Goal: Check status: Check status

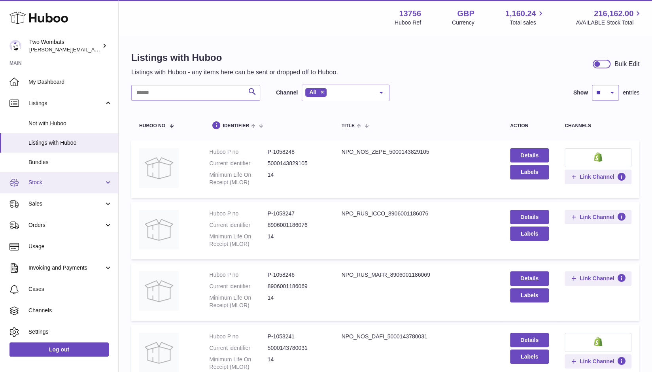
click at [93, 185] on span "Stock" at bounding box center [65, 183] width 75 height 8
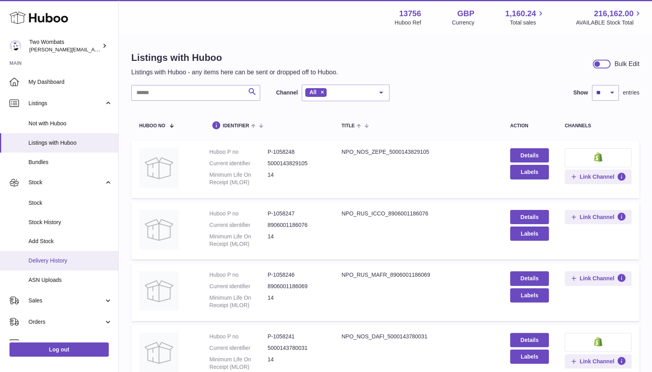
click at [60, 264] on span "Delivery History" at bounding box center [70, 261] width 84 height 8
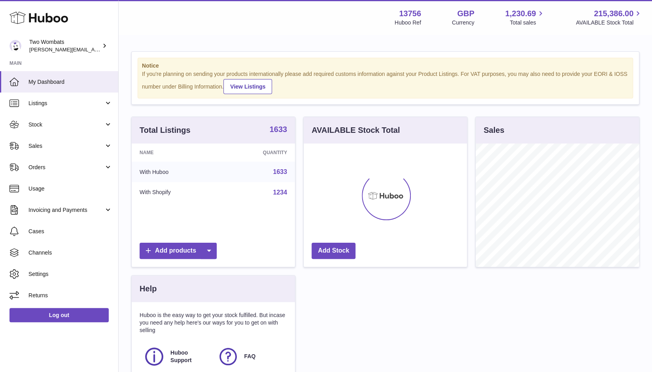
scroll to position [123, 164]
click at [110, 128] on link "Stock" at bounding box center [59, 124] width 118 height 21
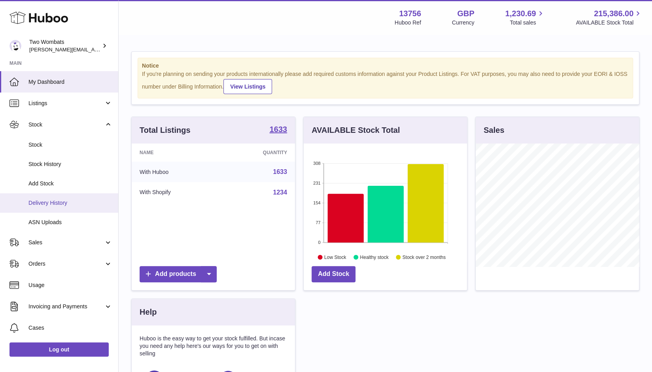
click at [53, 205] on span "Delivery History" at bounding box center [70, 203] width 84 height 8
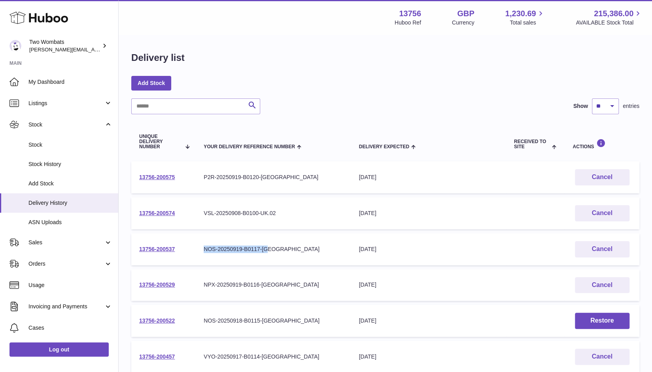
drag, startPoint x: 270, startPoint y: 250, endPoint x: 201, endPoint y: 247, distance: 69.6
click at [201, 247] on td "Your Delivery Reference Number NOS-20250919-B0117-UK" at bounding box center [273, 249] width 155 height 32
copy div "NOS-20250919-B0117-UK"
click at [160, 173] on td "13756-200575" at bounding box center [163, 177] width 64 height 32
click at [161, 177] on link "13756-200575" at bounding box center [157, 177] width 36 height 6
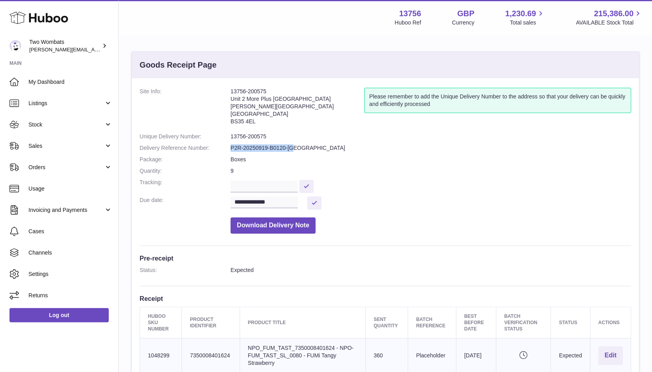
drag, startPoint x: 299, startPoint y: 150, endPoint x: 226, endPoint y: 150, distance: 73.5
click at [226, 150] on dl "**********" at bounding box center [384, 163] width 491 height 150
copy dl "P2R-20250919-B0120-[GEOGRAPHIC_DATA]"
click at [103, 146] on span "Sales" at bounding box center [65, 146] width 75 height 8
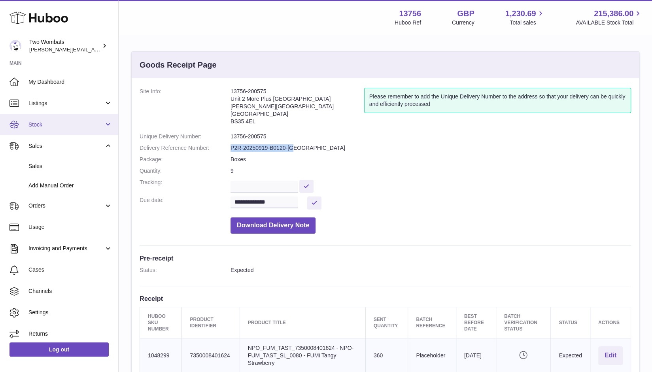
click at [105, 126] on link "Stock" at bounding box center [59, 124] width 118 height 21
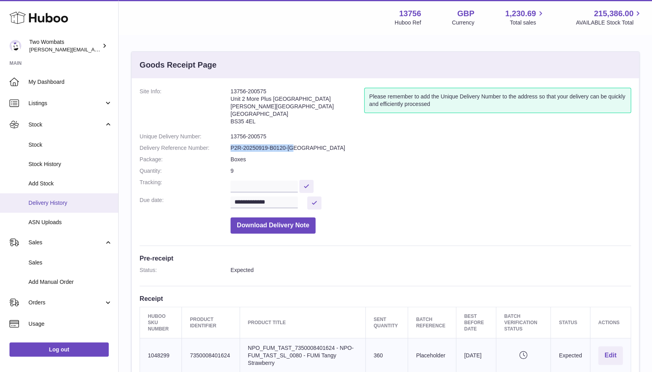
click at [71, 204] on span "Delivery History" at bounding box center [70, 203] width 84 height 8
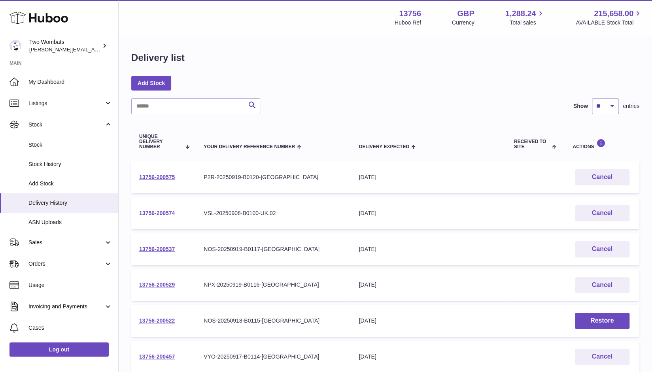
click at [164, 213] on link "13756-200574" at bounding box center [157, 213] width 36 height 6
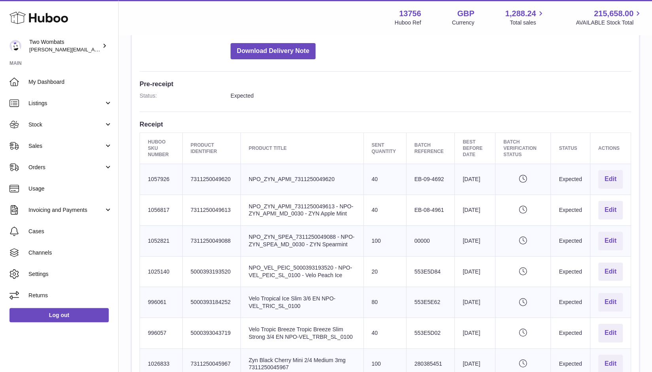
scroll to position [359, 0]
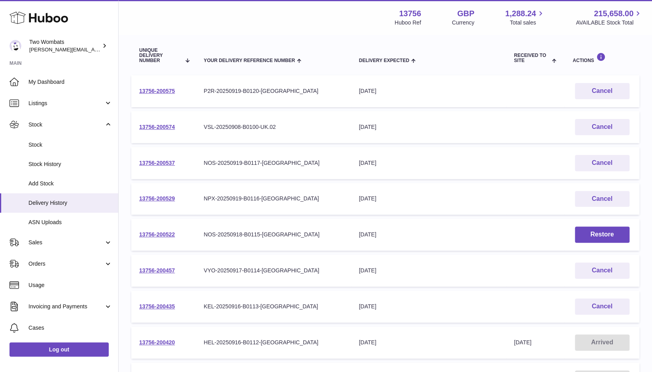
scroll to position [230, 0]
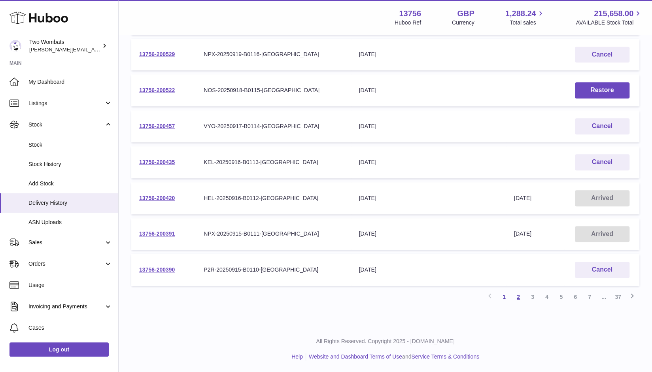
click at [520, 299] on link "2" at bounding box center [518, 297] width 14 height 14
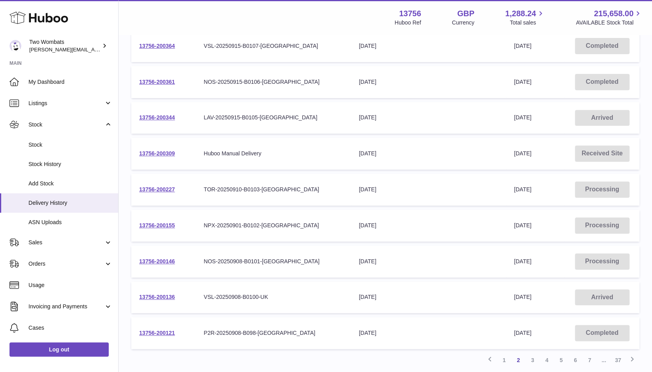
scroll to position [167, 0]
click at [159, 295] on link "13756-200136" at bounding box center [157, 297] width 36 height 6
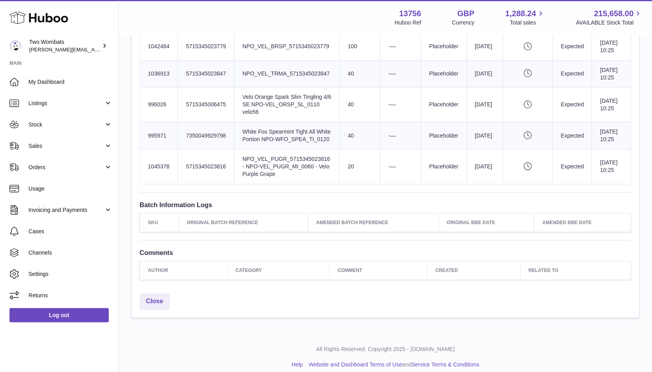
scroll to position [457, 0]
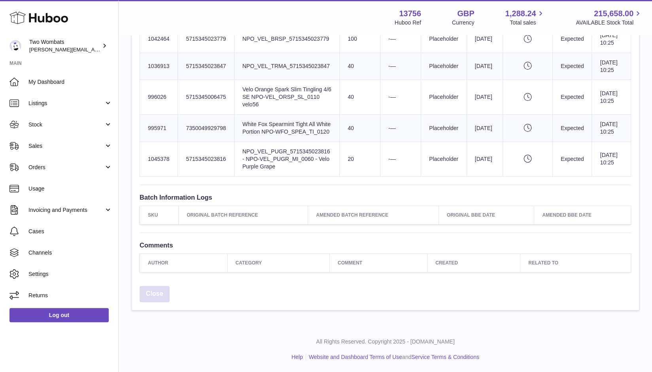
click at [146, 302] on link "Close" at bounding box center [154, 294] width 30 height 16
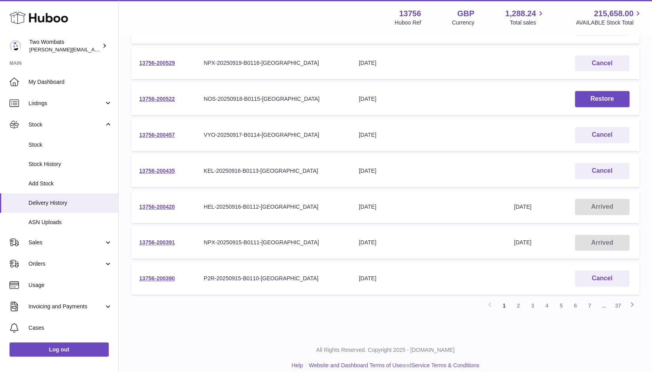
scroll to position [230, 0]
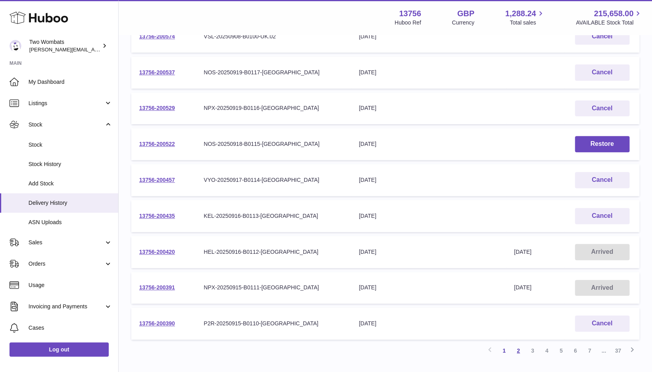
click at [522, 348] on link "2" at bounding box center [518, 350] width 14 height 14
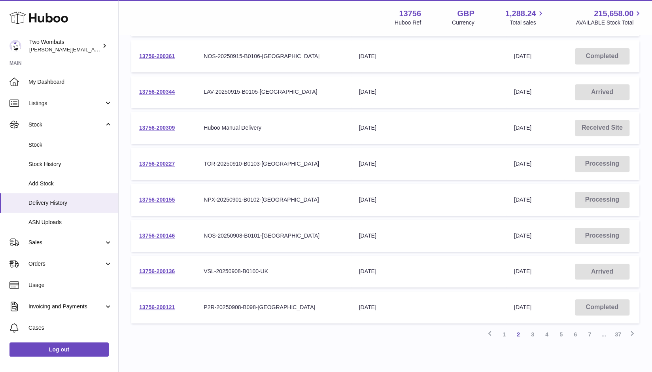
scroll to position [194, 0]
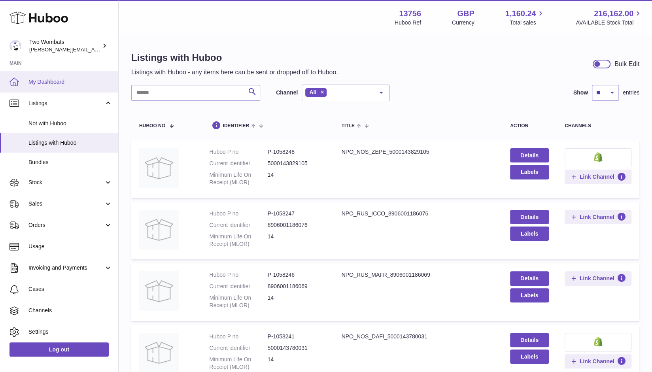
click at [64, 80] on span "My Dashboard" at bounding box center [70, 82] width 84 height 8
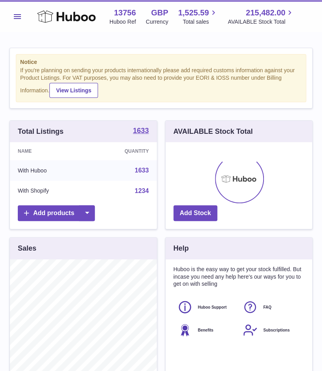
scroll to position [123, 147]
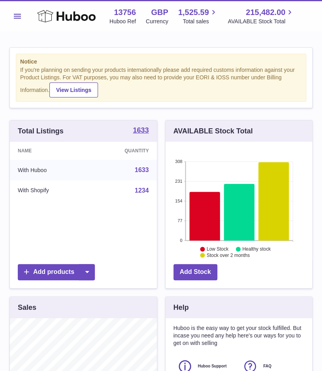
click at [20, 16] on span "Menu" at bounding box center [17, 16] width 7 height 5
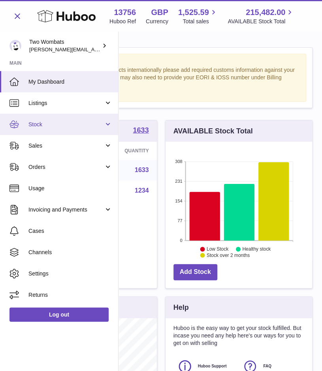
click at [110, 128] on link "Stock" at bounding box center [59, 124] width 118 height 21
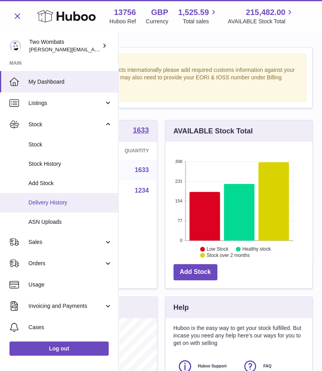
click at [71, 201] on span "Delivery History" at bounding box center [70, 203] width 84 height 8
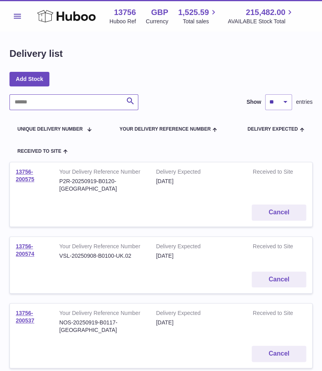
click at [95, 107] on input "text" at bounding box center [73, 102] width 129 height 16
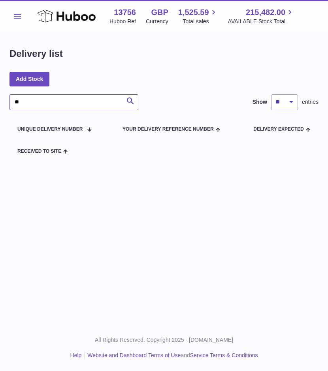
type input "*"
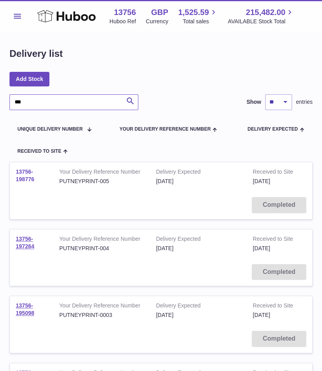
type input "***"
click at [30, 177] on link "13756-198776" at bounding box center [25, 176] width 19 height 14
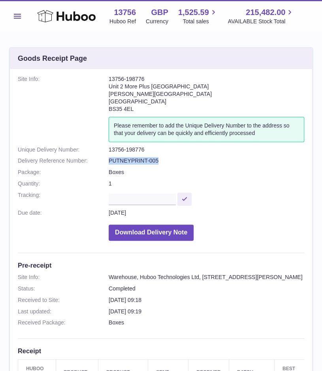
drag, startPoint x: 160, startPoint y: 162, endPoint x: 100, endPoint y: 163, distance: 60.9
click at [100, 163] on dl "Site Info: 13756-198776 Unit [GEOGRAPHIC_DATA][STREET_ADDRESS][PERSON_NAME] Ple…" at bounding box center [161, 159] width 286 height 169
copy dl "PUTNEYPRINT-005"
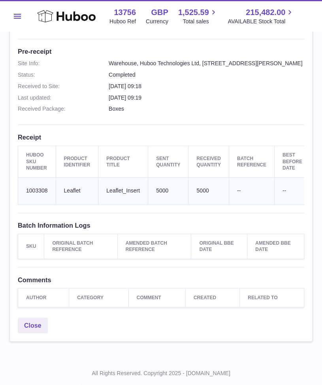
scroll to position [215, 0]
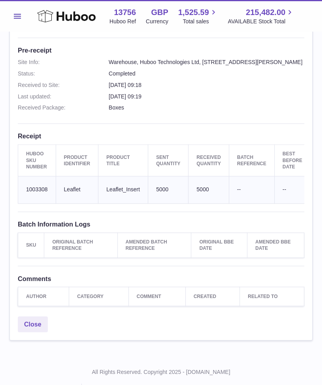
drag, startPoint x: 51, startPoint y: 200, endPoint x: 21, endPoint y: 197, distance: 30.9
click at [21, 197] on td "Huboo SKU Number 1003308" at bounding box center [37, 189] width 38 height 27
copy td "1003308"
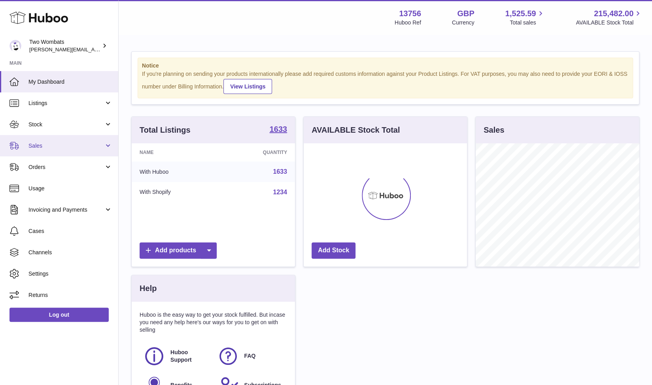
scroll to position [123, 164]
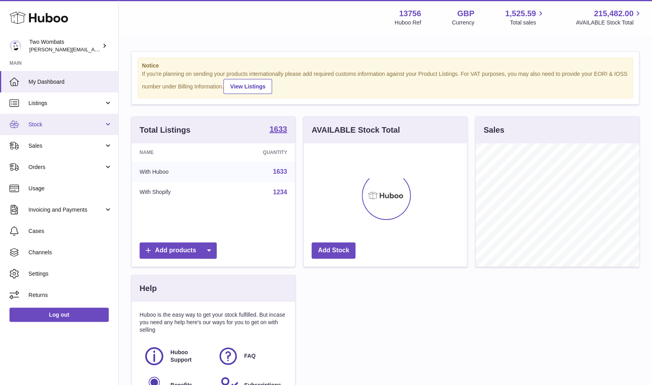
click at [100, 125] on span "Stock" at bounding box center [65, 125] width 75 height 8
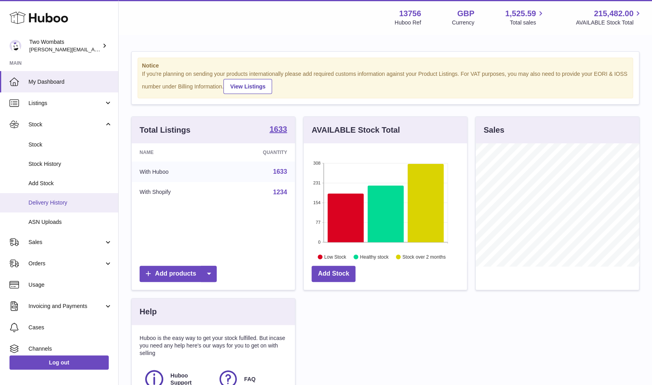
click at [68, 211] on link "Delivery History" at bounding box center [59, 202] width 118 height 19
click at [68, 223] on span "ASN Uploads" at bounding box center [70, 223] width 84 height 8
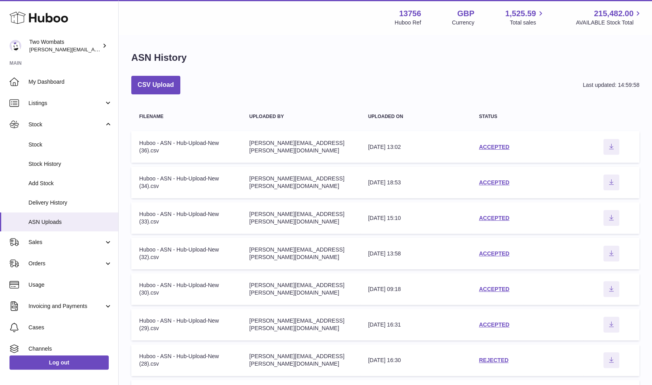
click at [142, 68] on div "ASN History CSV Upload Last updated: 14:59:58 Filename Uploaded by Uploaded on …" at bounding box center [385, 269] width 533 height 467
click at [153, 83] on button "CSV Upload" at bounding box center [155, 85] width 49 height 19
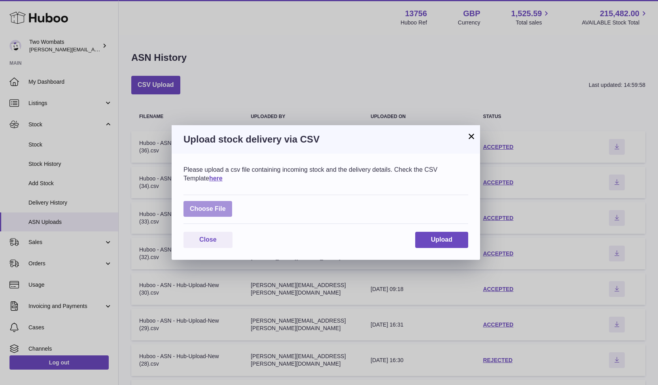
click at [195, 215] on label at bounding box center [207, 209] width 49 height 16
click at [226, 205] on input "file" at bounding box center [226, 205] width 0 height 0
type input "**********"
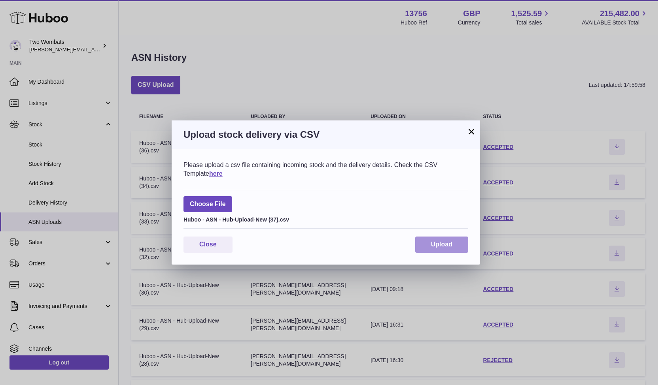
click at [431, 249] on button "Upload" at bounding box center [441, 245] width 53 height 16
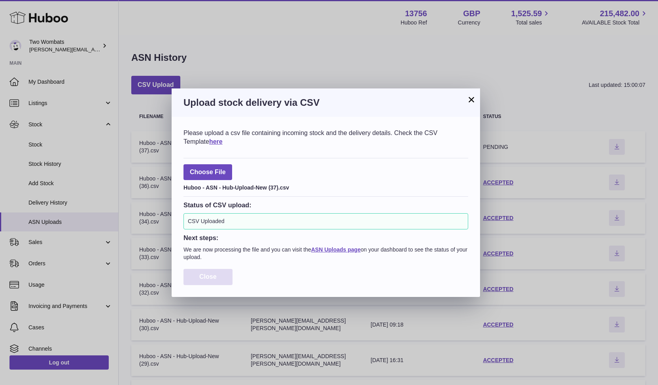
click at [212, 280] on span "Close" at bounding box center [207, 276] width 17 height 7
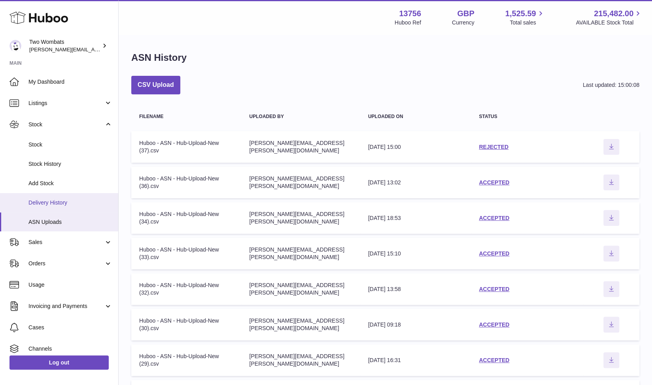
click at [66, 204] on span "Delivery History" at bounding box center [70, 203] width 84 height 8
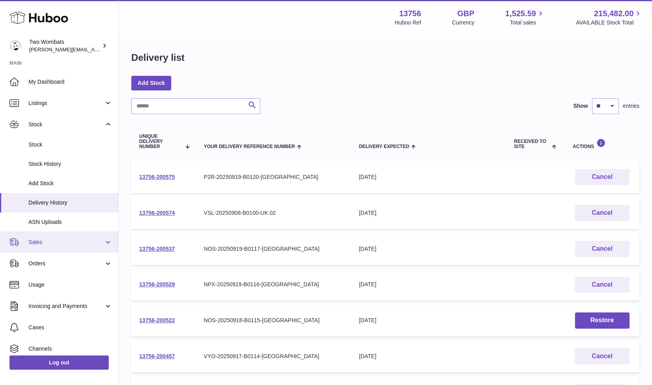
click at [41, 231] on link "ASN Uploads" at bounding box center [59, 222] width 118 height 19
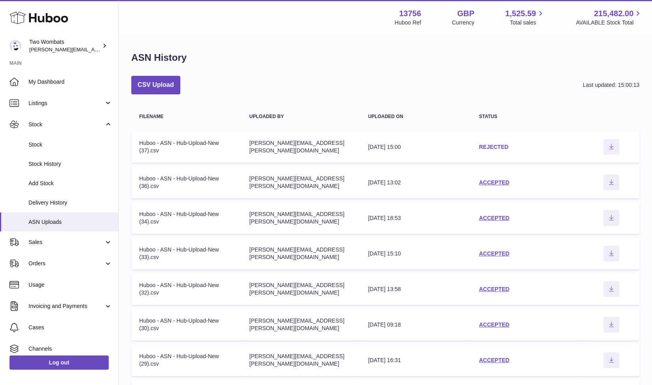
click at [492, 149] on link "REJECTED" at bounding box center [494, 147] width 30 height 6
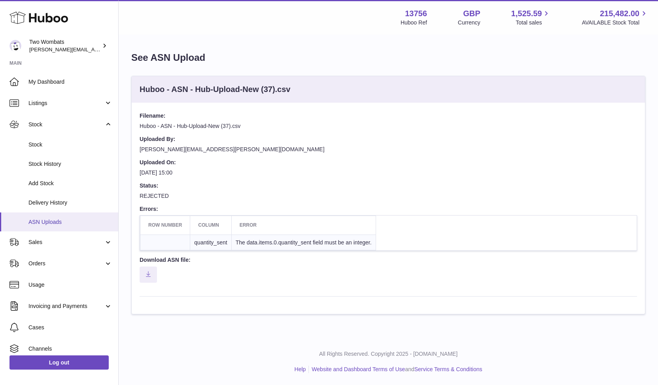
click at [74, 222] on span "ASN Uploads" at bounding box center [70, 223] width 84 height 8
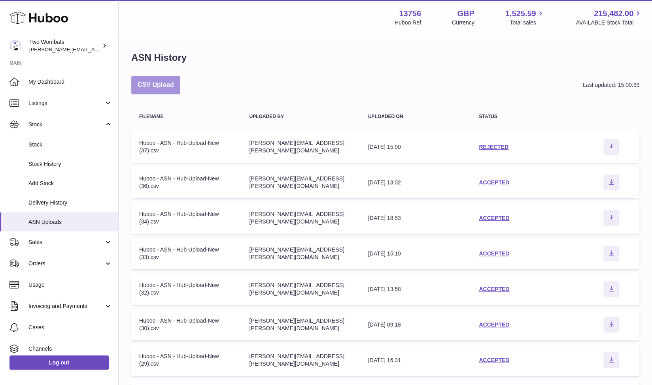
click at [168, 79] on button "CSV Upload" at bounding box center [155, 85] width 49 height 19
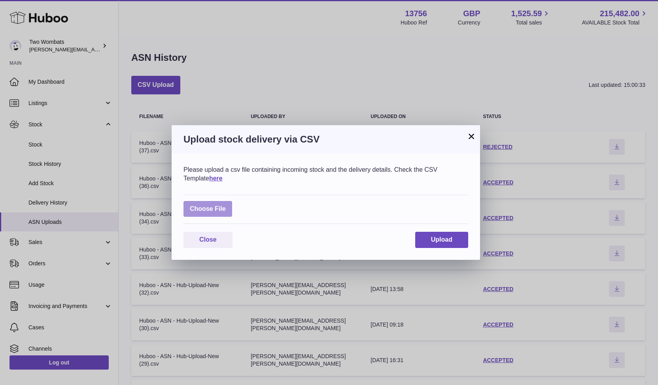
click at [214, 204] on label at bounding box center [207, 209] width 49 height 16
click at [226, 205] on input "file" at bounding box center [226, 205] width 0 height 0
type input "**********"
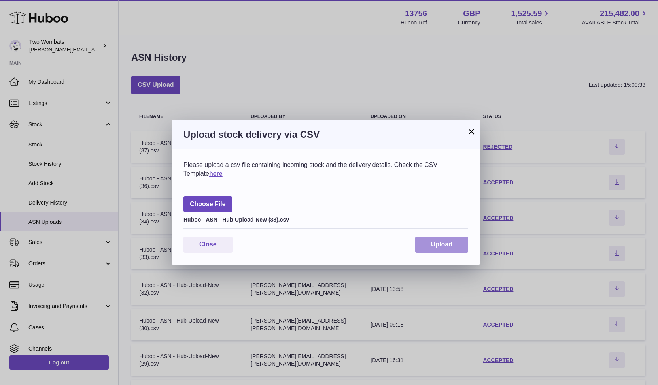
click at [445, 251] on button "Upload" at bounding box center [441, 245] width 53 height 16
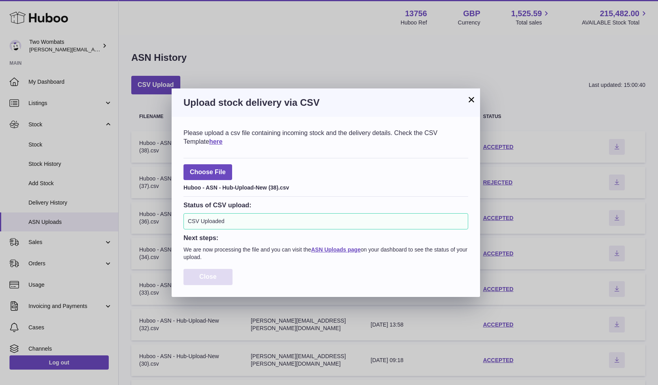
click at [225, 270] on button "Close" at bounding box center [207, 277] width 49 height 16
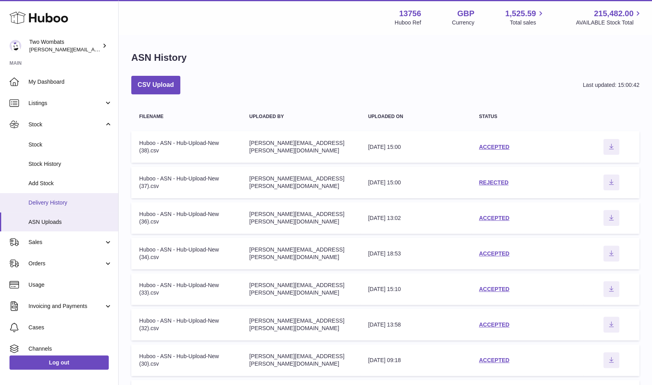
click at [56, 205] on span "Delivery History" at bounding box center [70, 203] width 84 height 8
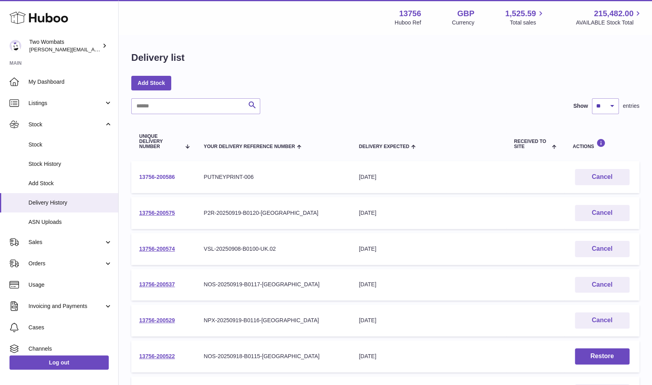
click at [156, 178] on link "13756-200586" at bounding box center [157, 177] width 36 height 6
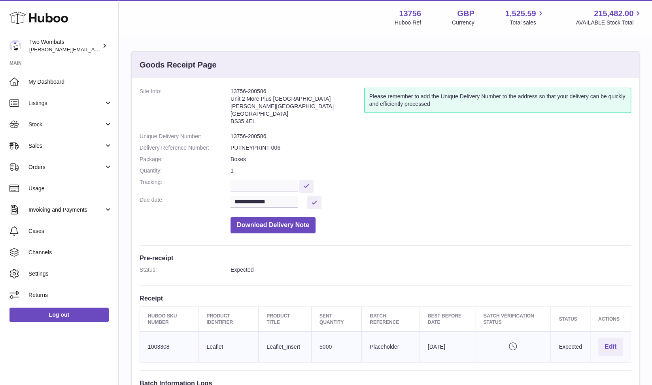
drag, startPoint x: 262, startPoint y: 121, endPoint x: 225, endPoint y: 90, distance: 47.9
click at [225, 90] on dl "**********" at bounding box center [384, 163] width 491 height 150
copy dl "13756-200586 Unit 2 More Plus Central Park Hudson Ave Severn Beach BS35 4EL"
click at [270, 92] on address "13756-200586 Unit 2 More Plus Central Park Hudson Ave Severn Beach BS35 4EL" at bounding box center [297, 108] width 134 height 41
drag, startPoint x: 270, startPoint y: 92, endPoint x: 222, endPoint y: 90, distance: 47.8
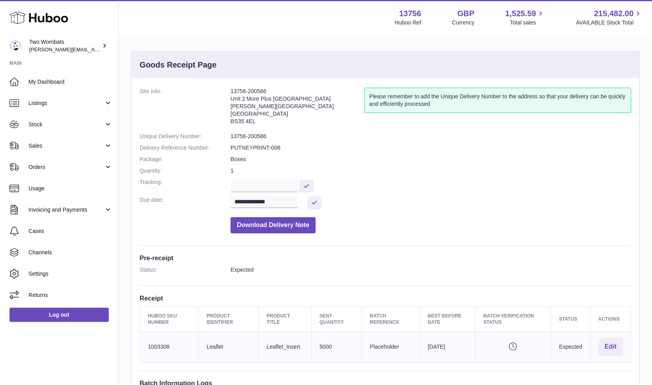
click at [222, 90] on dl "**********" at bounding box center [384, 163] width 491 height 150
copy dl "13756-200586"
click at [278, 88] on address "13756-200586 Unit 2 More Plus Central Park Hudson Ave Severn Beach BS35 4EL" at bounding box center [297, 108] width 134 height 41
drag, startPoint x: 271, startPoint y: 90, endPoint x: 228, endPoint y: 114, distance: 48.5
click at [228, 114] on dl "**********" at bounding box center [384, 163] width 491 height 150
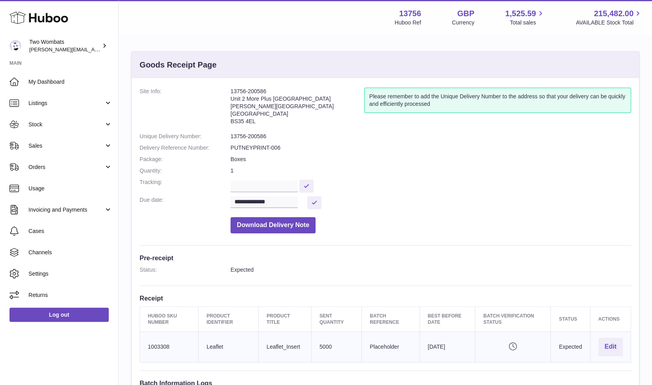
copy dl "13756-200586"
click at [110, 129] on link "Stock" at bounding box center [59, 124] width 118 height 21
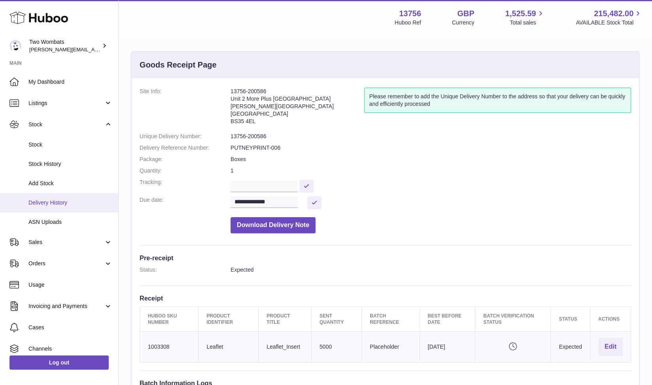
click at [65, 203] on span "Delivery History" at bounding box center [70, 203] width 84 height 8
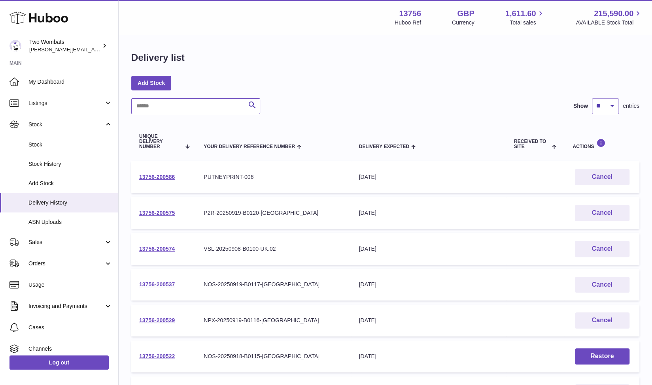
click at [166, 109] on input "text" at bounding box center [195, 106] width 129 height 16
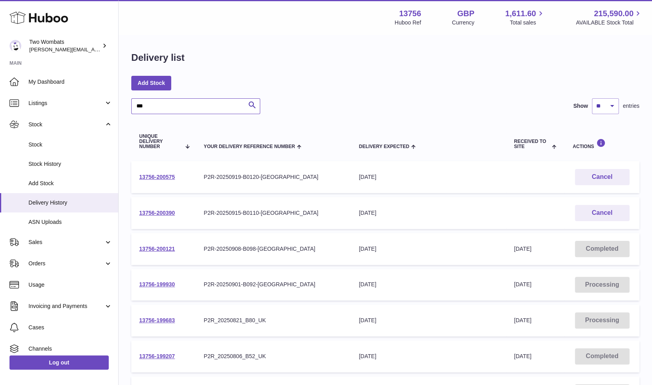
type input "***"
click at [164, 172] on td "13756-200575" at bounding box center [163, 177] width 64 height 32
click at [165, 175] on link "13756-200575" at bounding box center [157, 177] width 36 height 6
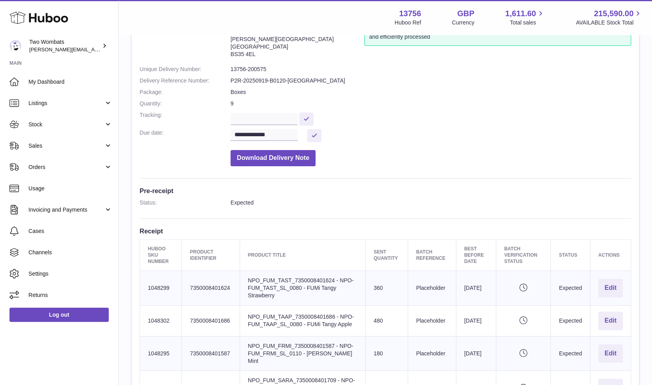
scroll to position [45, 0]
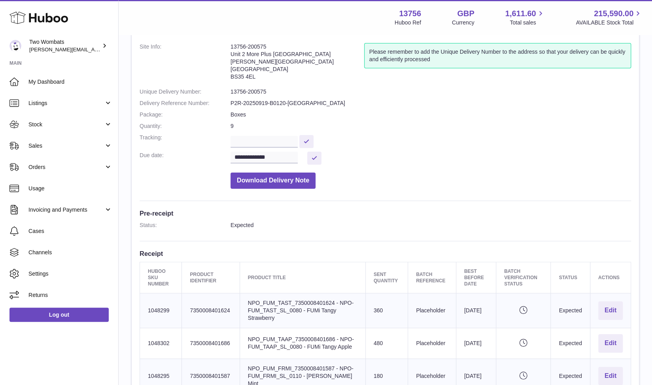
drag, startPoint x: 625, startPoint y: 247, endPoint x: 145, endPoint y: 296, distance: 482.6
copy tbody "1048299 Client Identifier 7350008401624 Product title NPO_FUM_TAST_735000840162…"
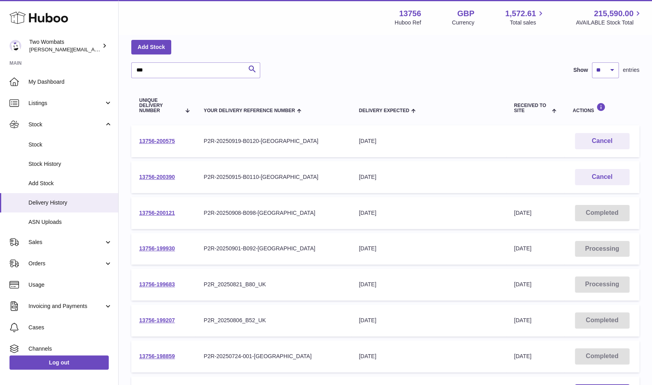
scroll to position [36, 0]
click at [172, 71] on input "***" at bounding box center [195, 70] width 129 height 16
type input "*"
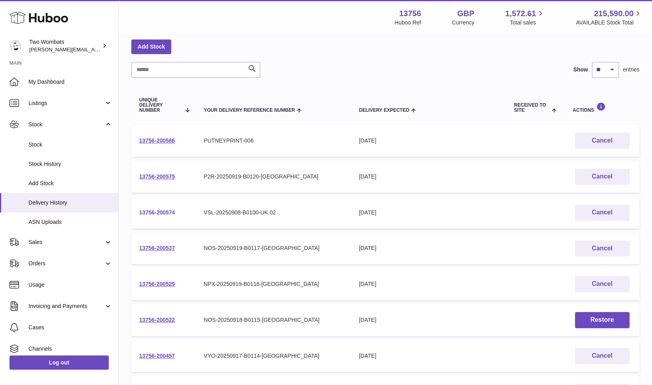
click at [168, 213] on link "13756-200574" at bounding box center [157, 212] width 36 height 6
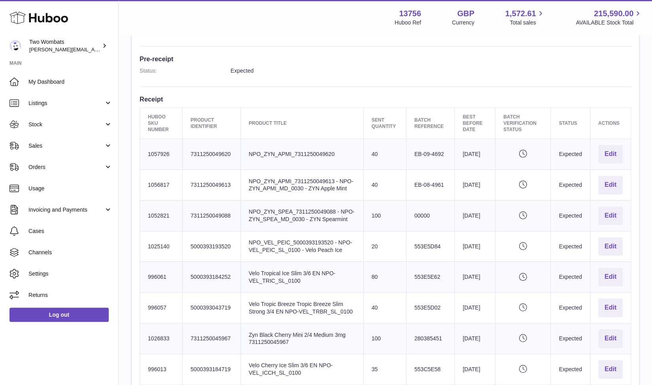
scroll to position [292, 0]
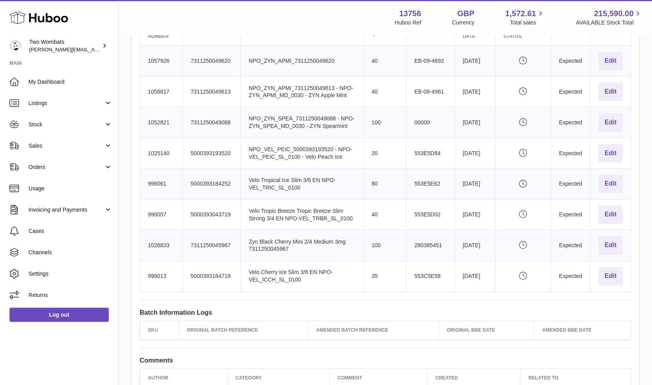
drag, startPoint x: 626, startPoint y: 281, endPoint x: 148, endPoint y: 51, distance: 530.2
click at [148, 51] on tbody "Huboo SKU Number 1057926 Client Identifier 7311250049620 Product title NPO_ZYN_…" at bounding box center [385, 169] width 491 height 246
copy tbody "1057926 Client Identifier 7311250049620 Product title NPO_ZYN_APMI_731125004962…"
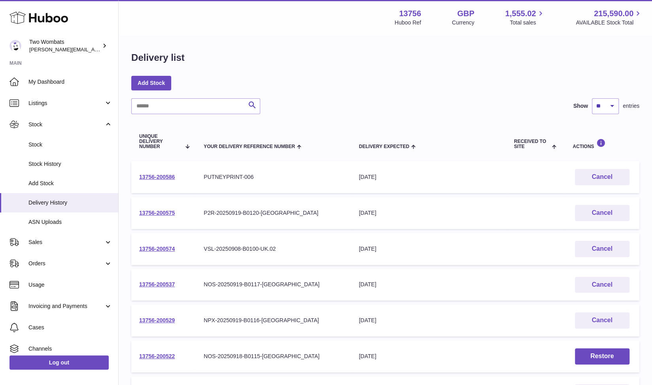
click at [282, 47] on div "Delivery list Add Stock Search Show ** ** ** *** entries Unique Delivery Number…" at bounding box center [385, 296] width 533 height 520
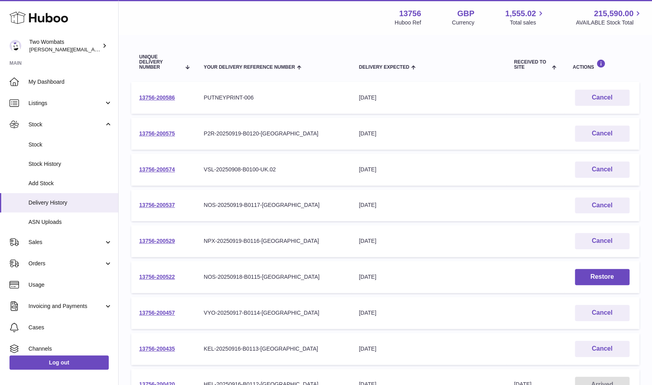
scroll to position [80, 0]
click at [159, 241] on link "13756-200529" at bounding box center [157, 240] width 36 height 6
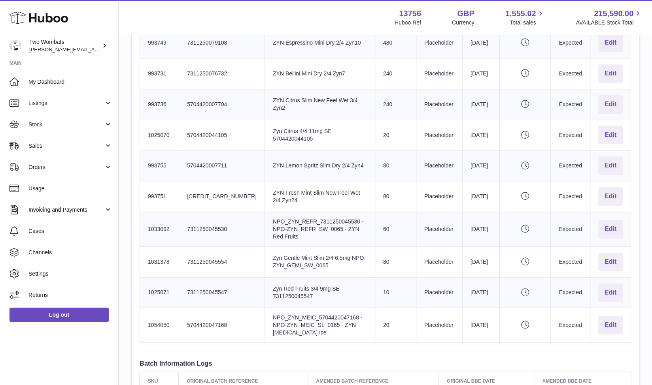
scroll to position [364, 0]
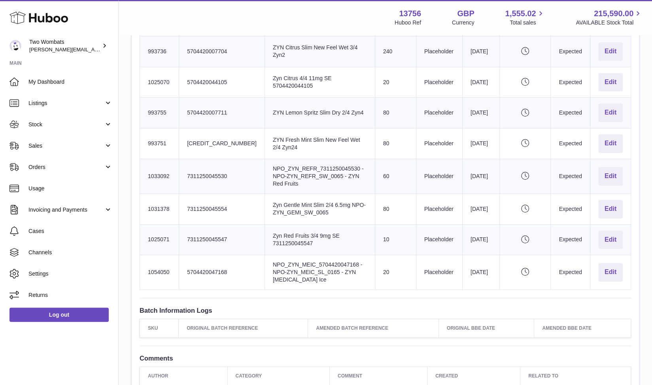
drag, startPoint x: 148, startPoint y: 175, endPoint x: 631, endPoint y: 268, distance: 492.3
click at [631, 268] on div "**********" at bounding box center [385, 55] width 507 height 681
copy table "Huboo SKU Number Product Identifier Product title Sent Quantity Batch Reference…"
